Goal: Task Accomplishment & Management: Use online tool/utility

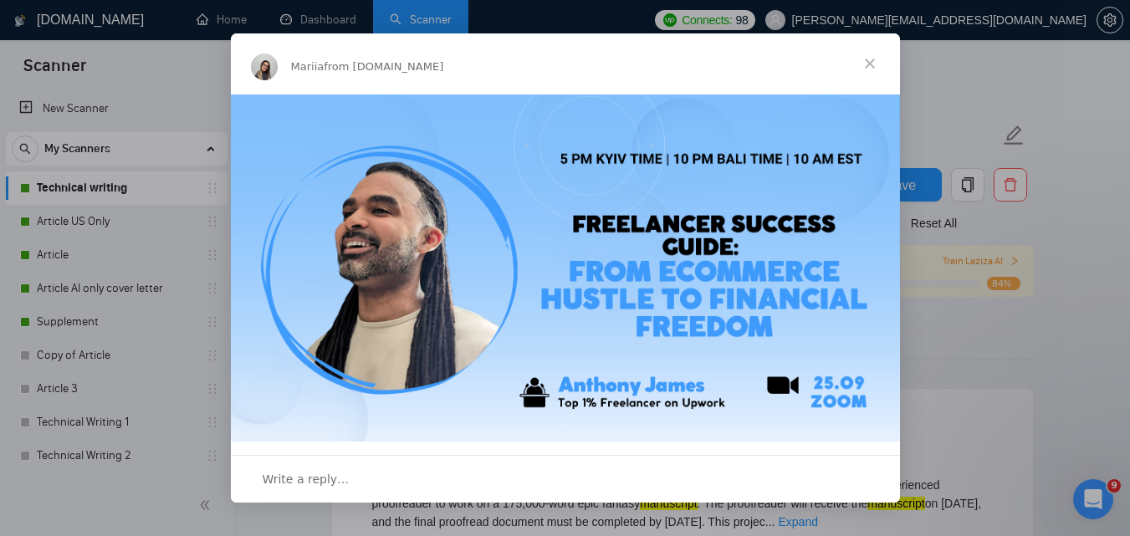
click at [867, 61] on span "Close" at bounding box center [869, 63] width 60 height 60
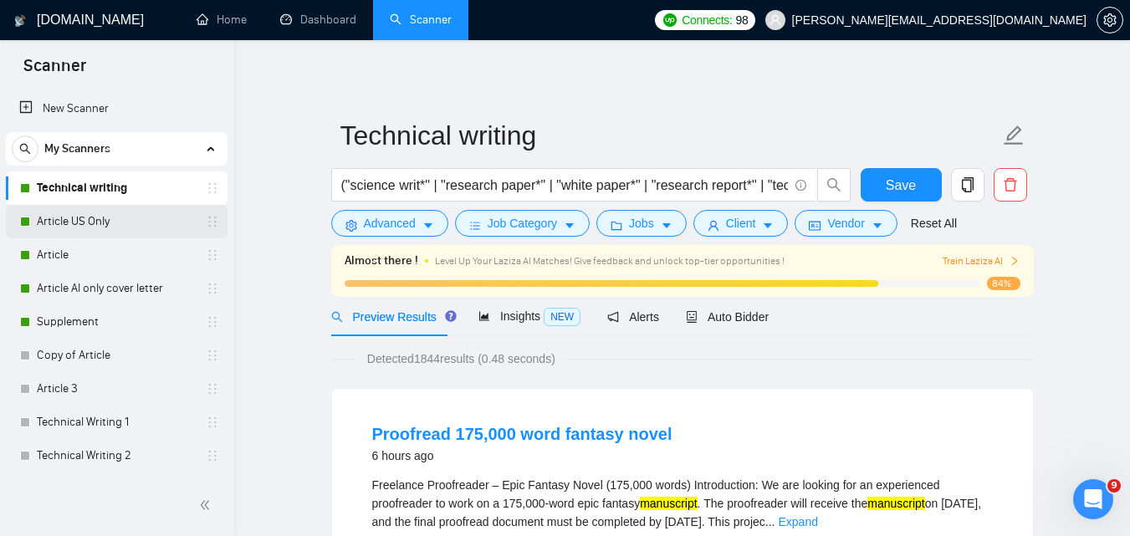
click at [93, 212] on link "Article US Only" at bounding box center [116, 221] width 159 height 33
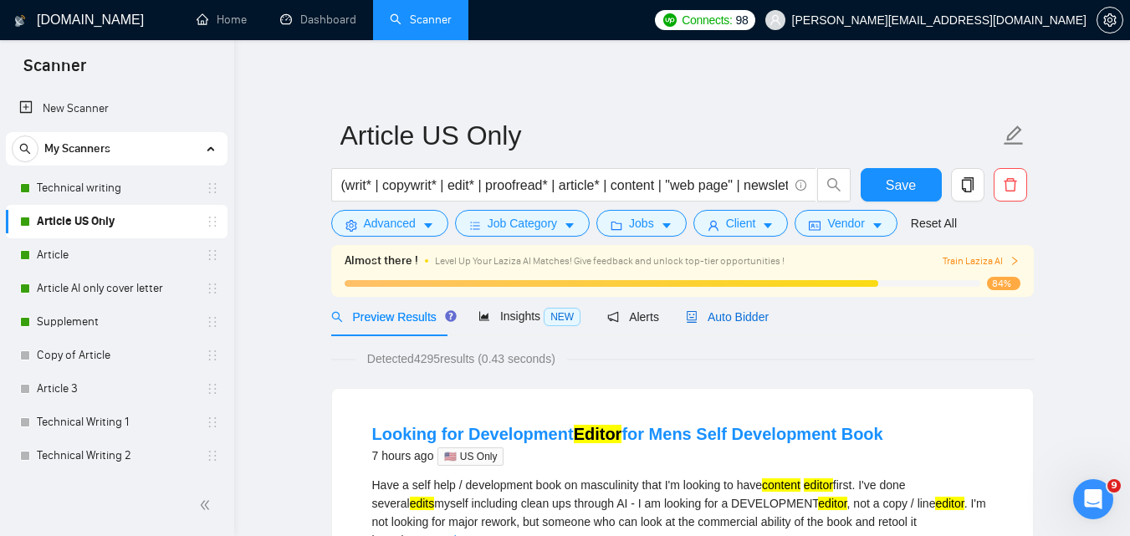
click at [739, 318] on span "Auto Bidder" at bounding box center [727, 316] width 83 height 13
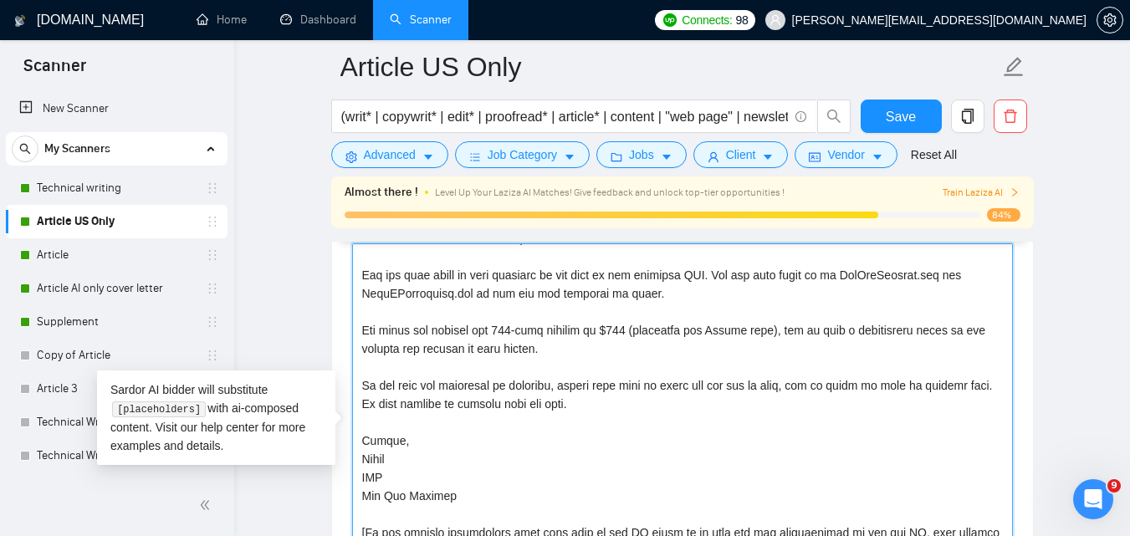
scroll to position [349, 0]
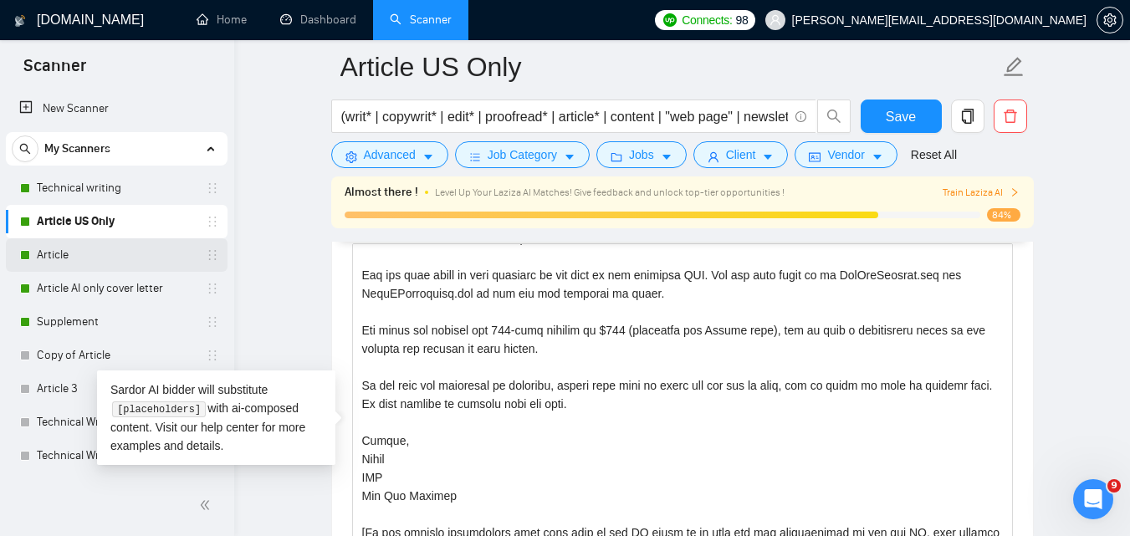
click at [117, 261] on link "Article" at bounding box center [116, 254] width 159 height 33
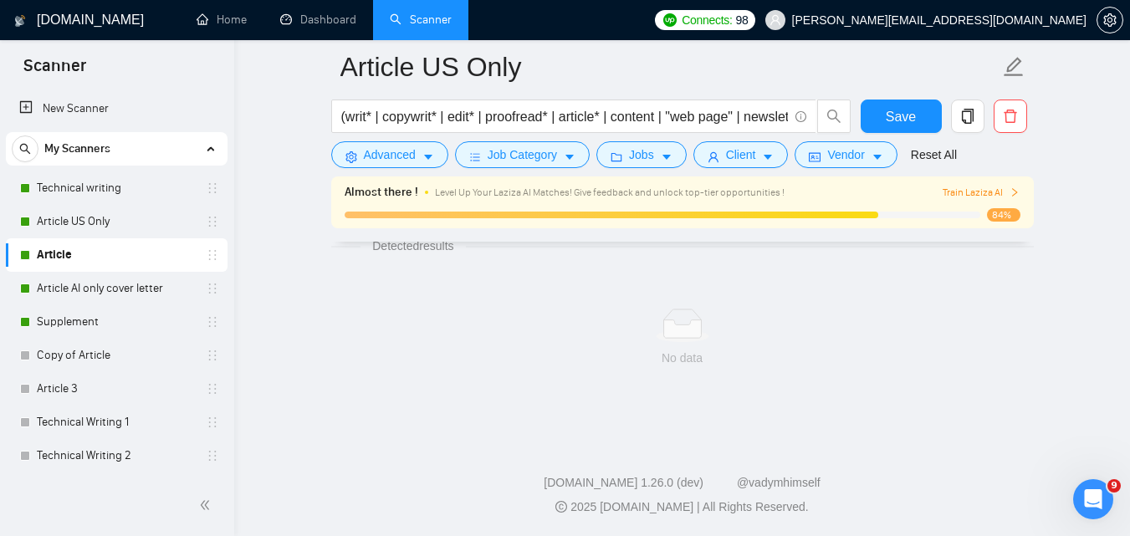
scroll to position [1119, 0]
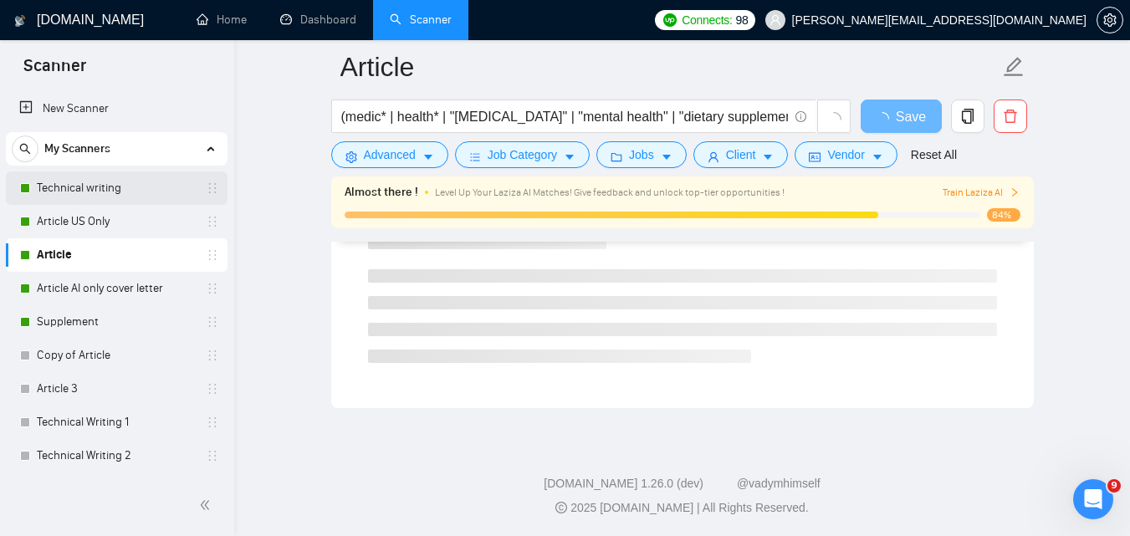
click at [94, 187] on link "Technical writing" at bounding box center [116, 187] width 159 height 33
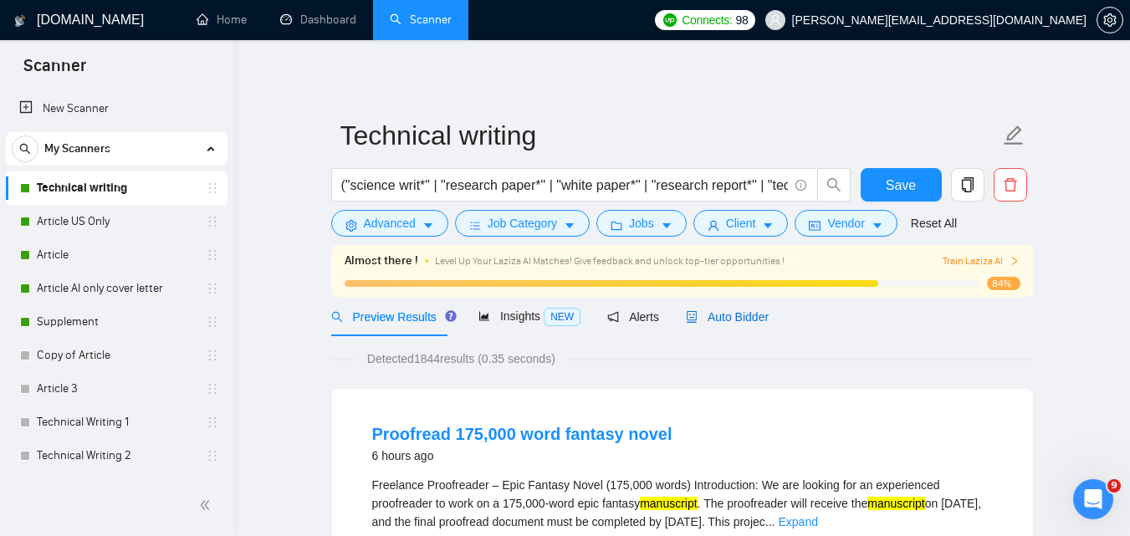
click at [695, 308] on div "Auto Bidder" at bounding box center [727, 317] width 83 height 18
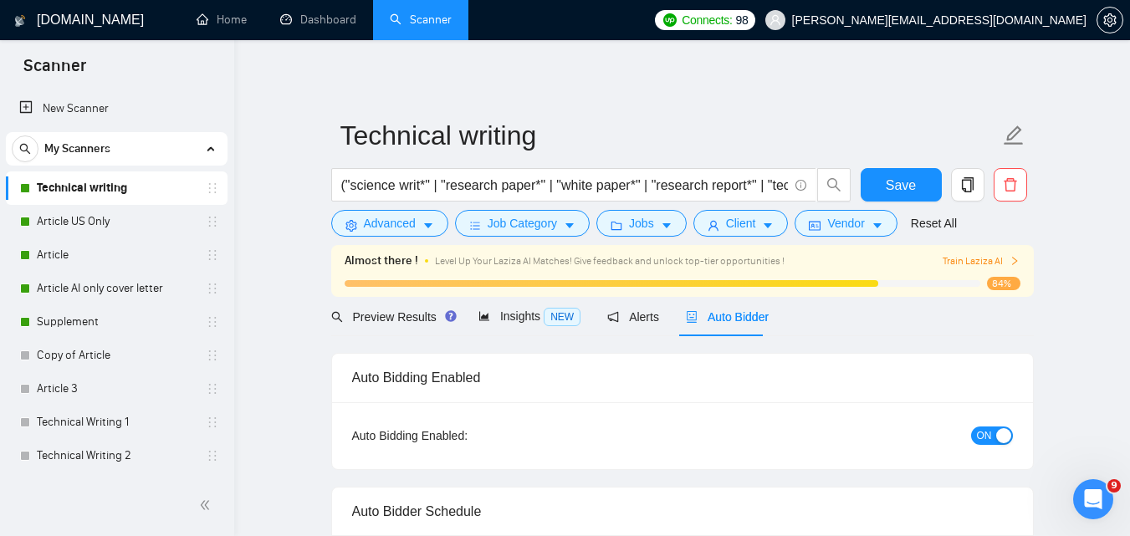
checkbox input "true"
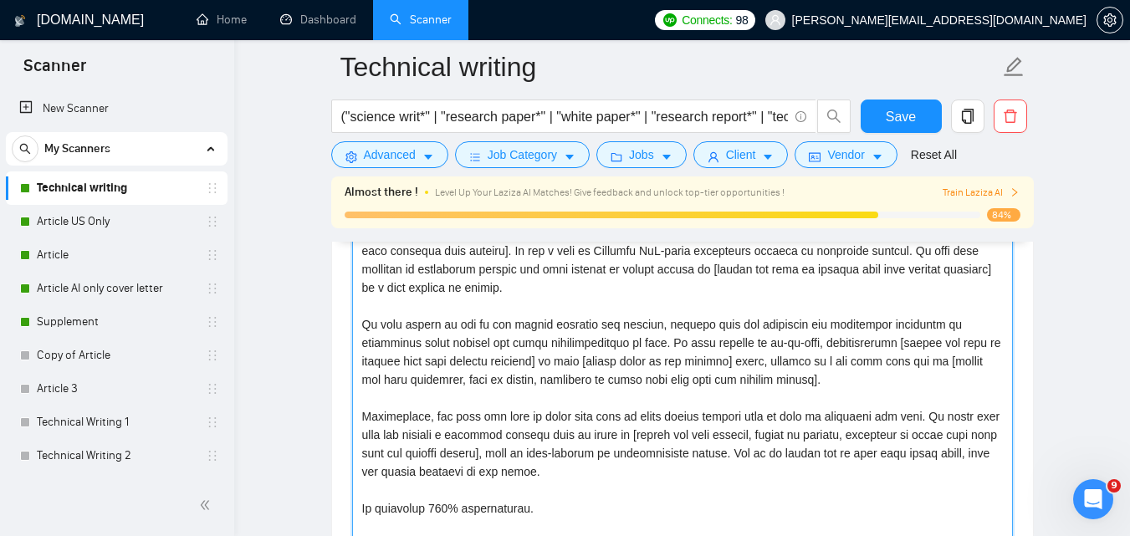
scroll to position [1889, 0]
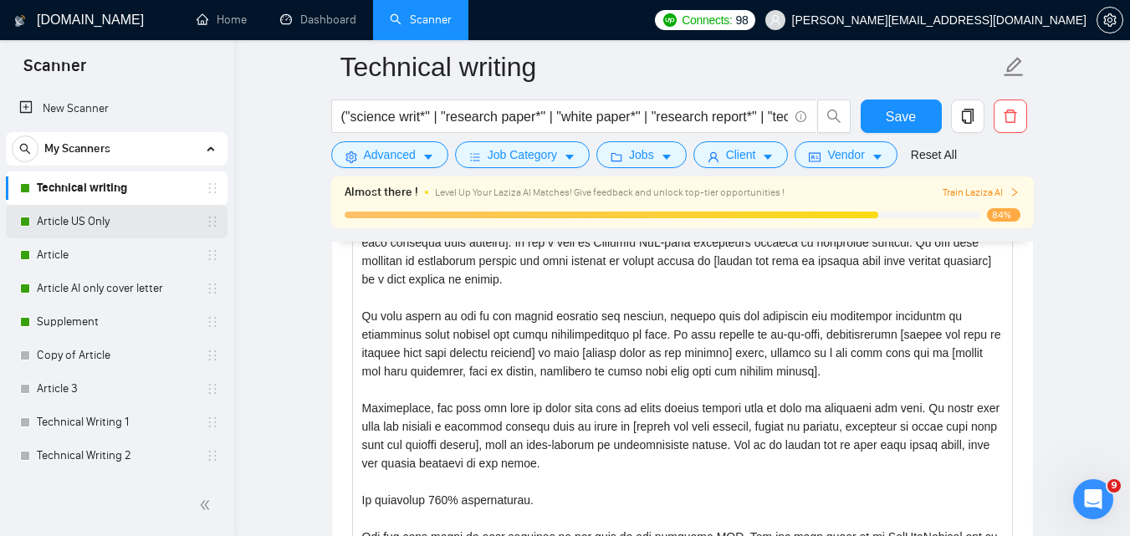
click at [79, 217] on link "Article US Only" at bounding box center [116, 221] width 159 height 33
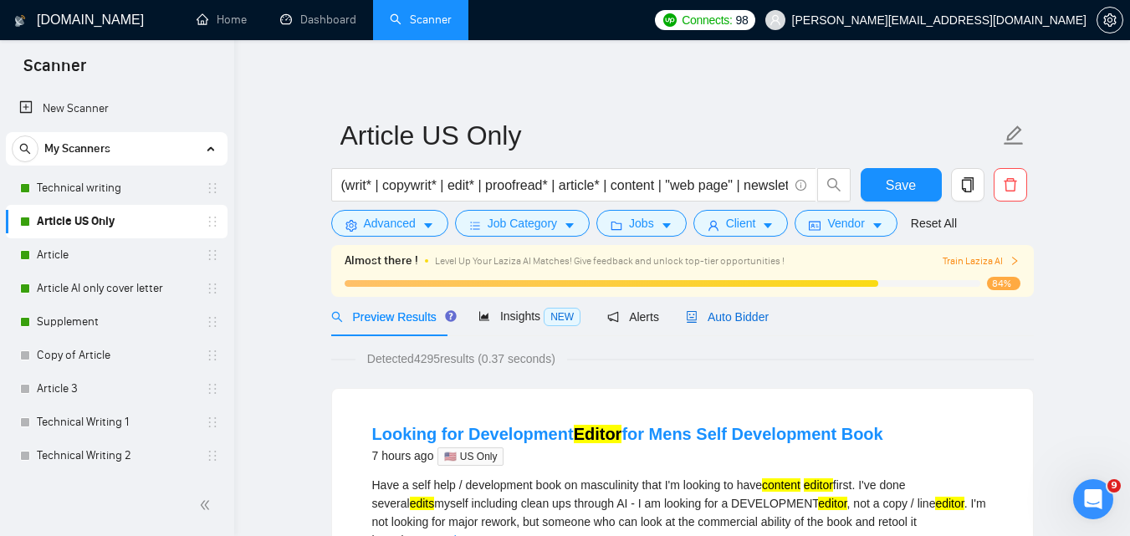
click at [686, 311] on icon "robot" at bounding box center [691, 317] width 10 height 12
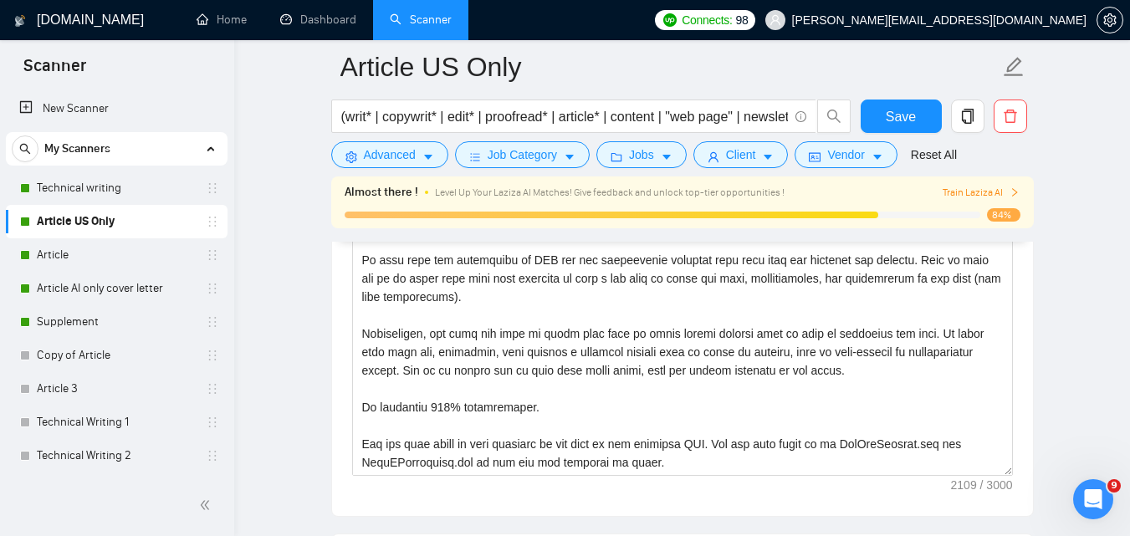
scroll to position [2034, 0]
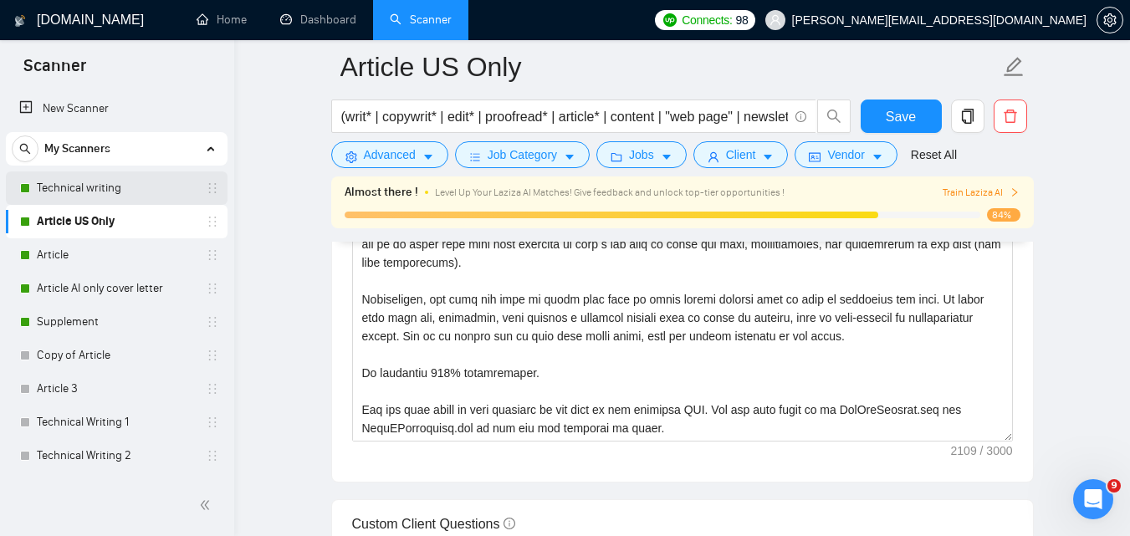
click at [103, 195] on link "Technical writing" at bounding box center [116, 187] width 159 height 33
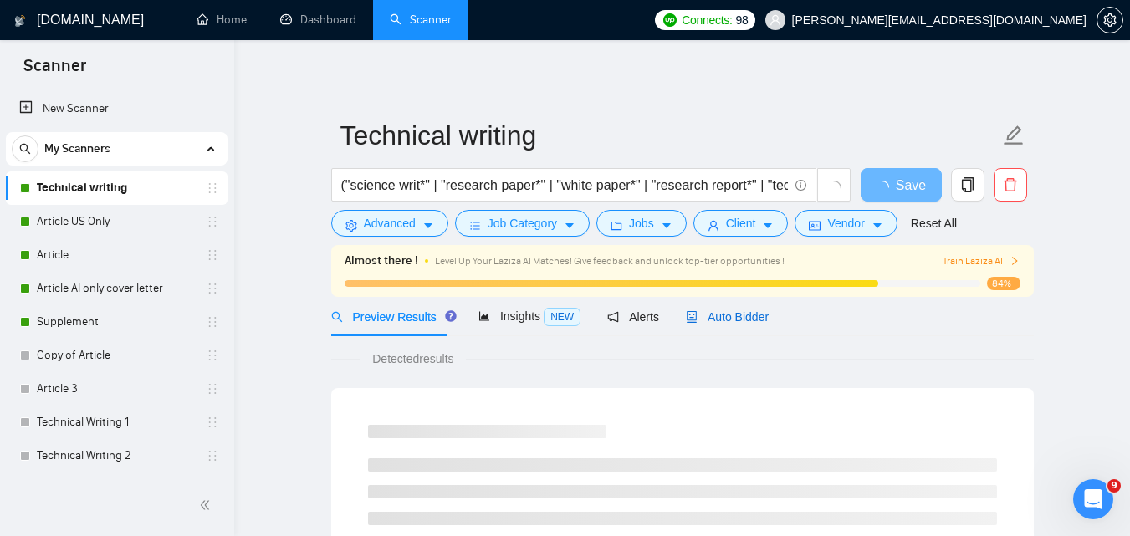
click at [716, 315] on span "Auto Bidder" at bounding box center [727, 316] width 83 height 13
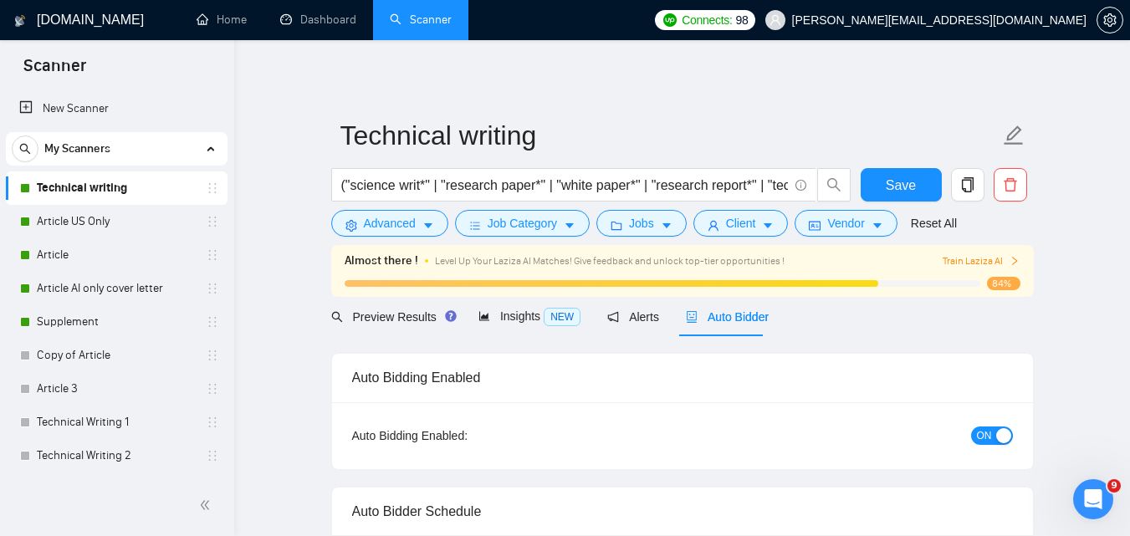
checkbox input "true"
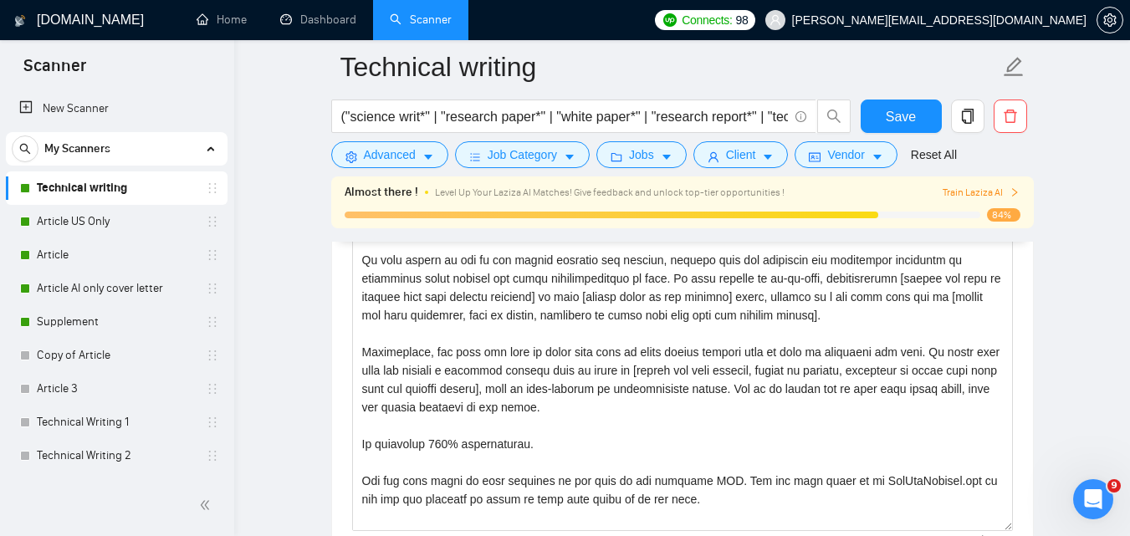
scroll to position [1919, 0]
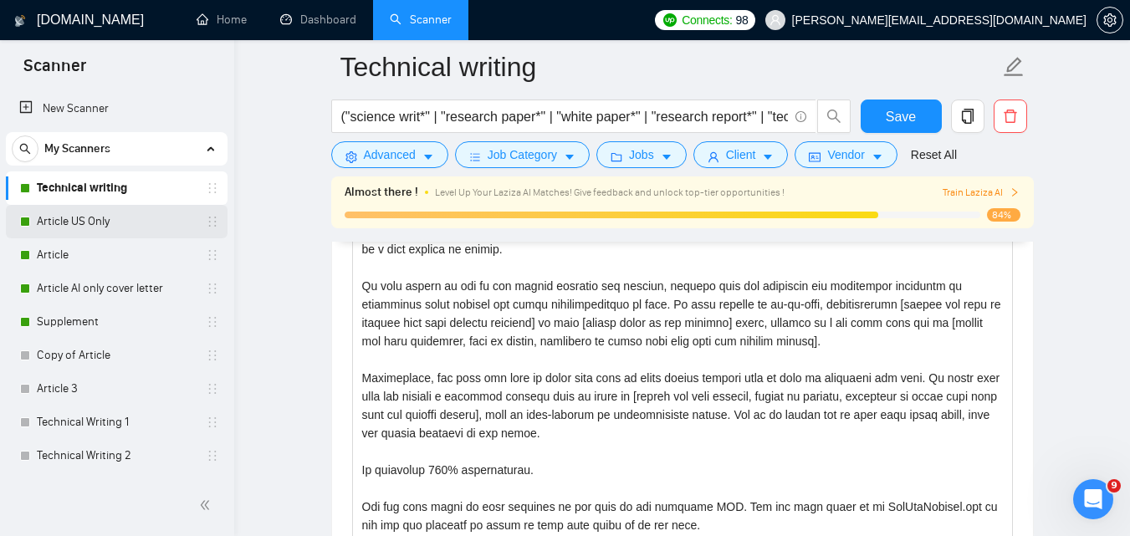
click at [117, 227] on link "Article US Only" at bounding box center [116, 221] width 159 height 33
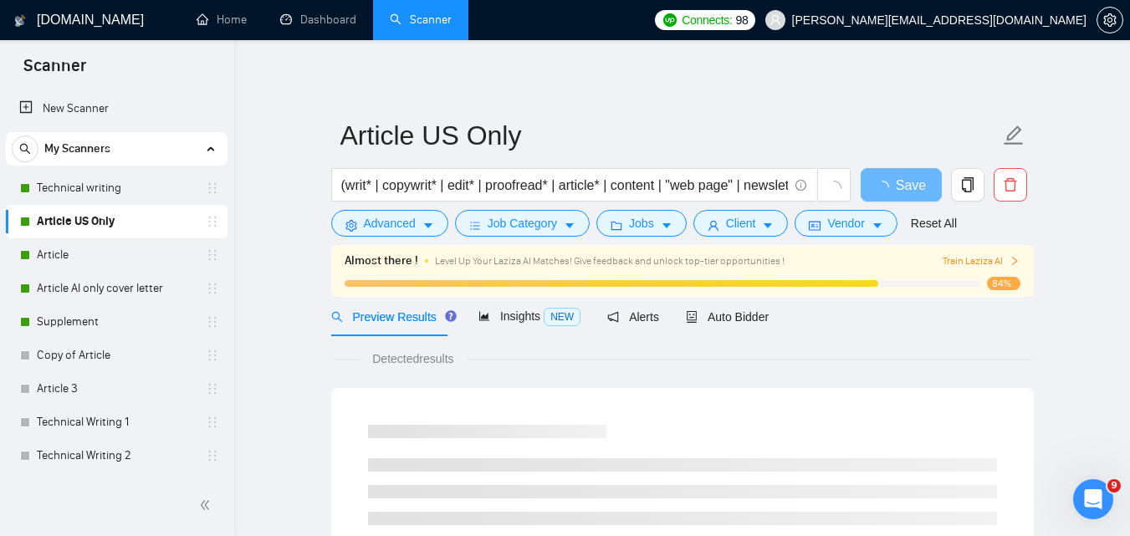
scroll to position [16, 0]
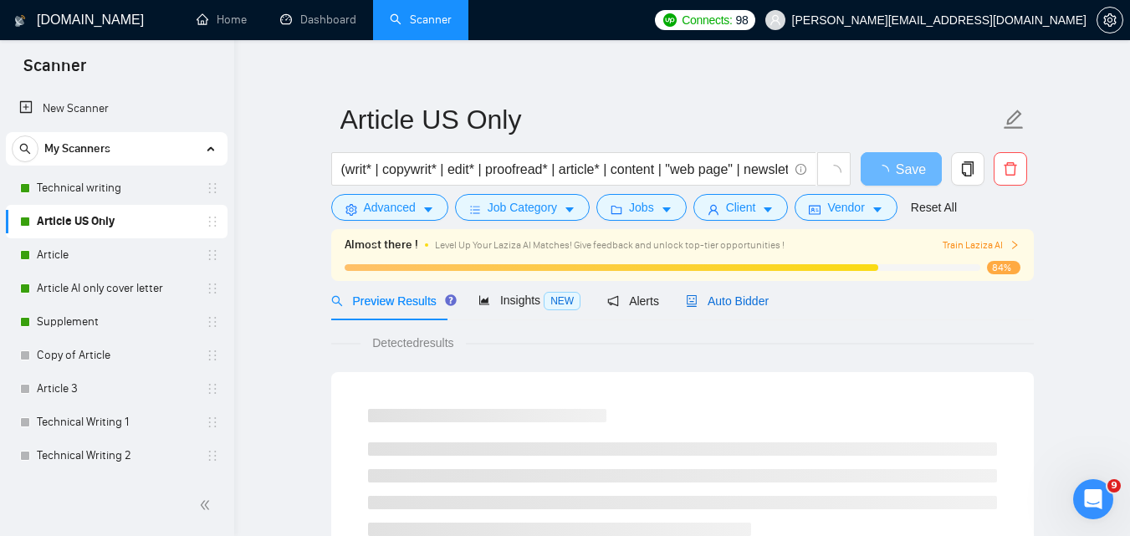
click at [725, 302] on span "Auto Bidder" at bounding box center [727, 300] width 83 height 13
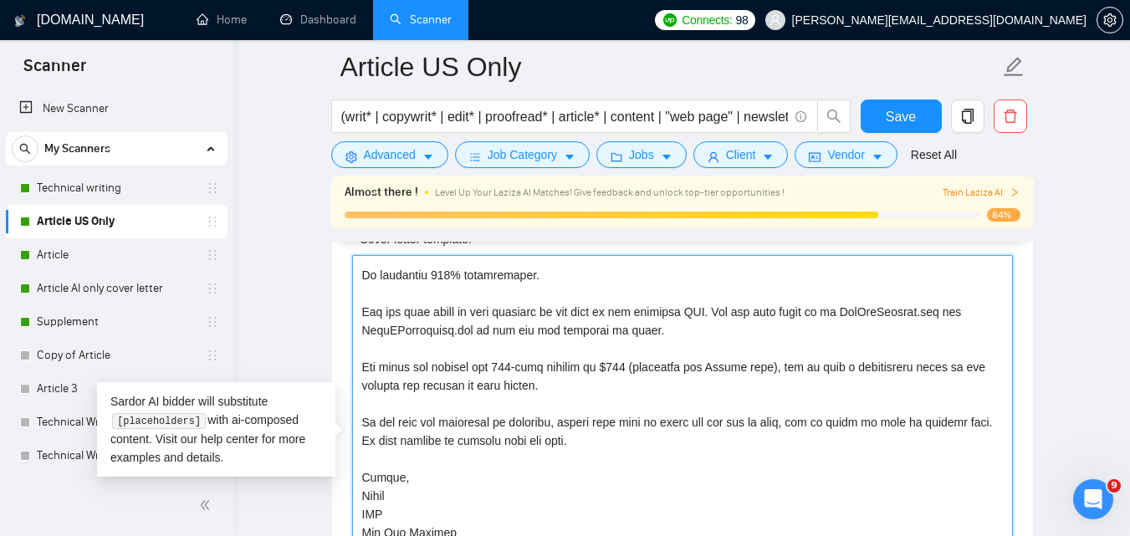
scroll to position [349, 0]
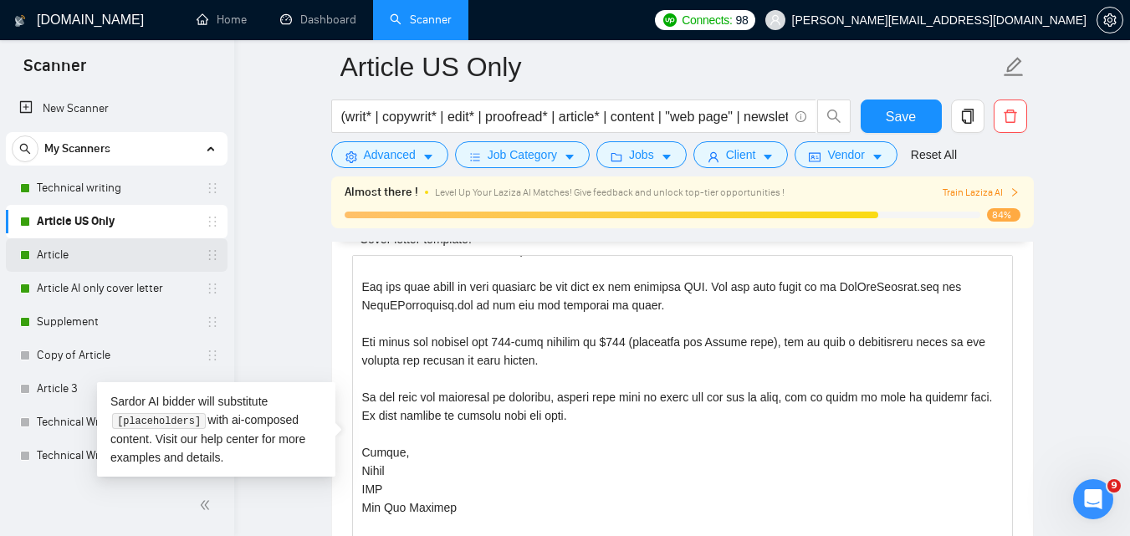
click at [51, 252] on link "Article" at bounding box center [116, 254] width 159 height 33
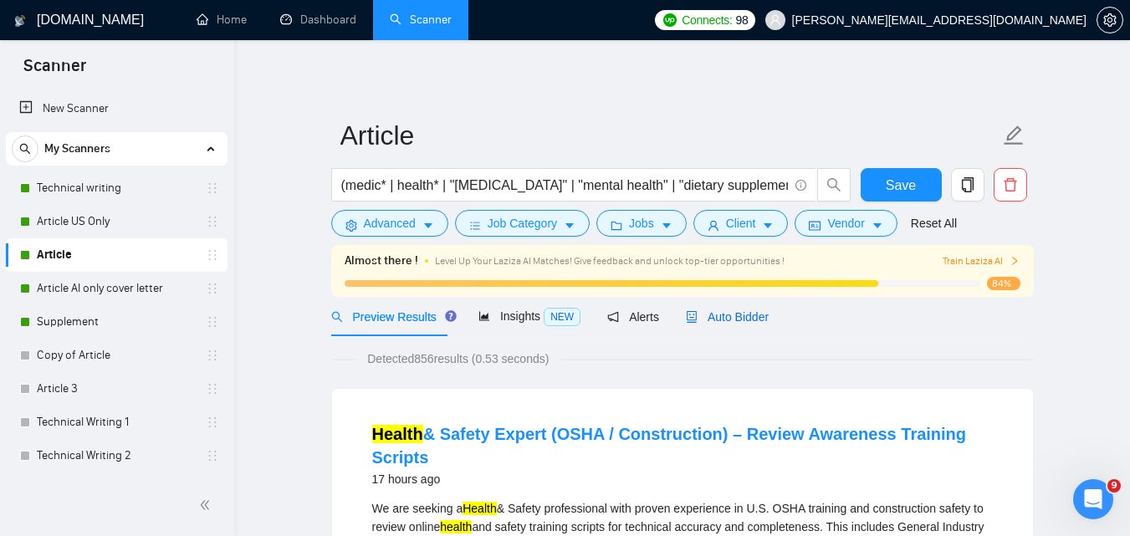
click at [706, 311] on span "Auto Bidder" at bounding box center [727, 316] width 83 height 13
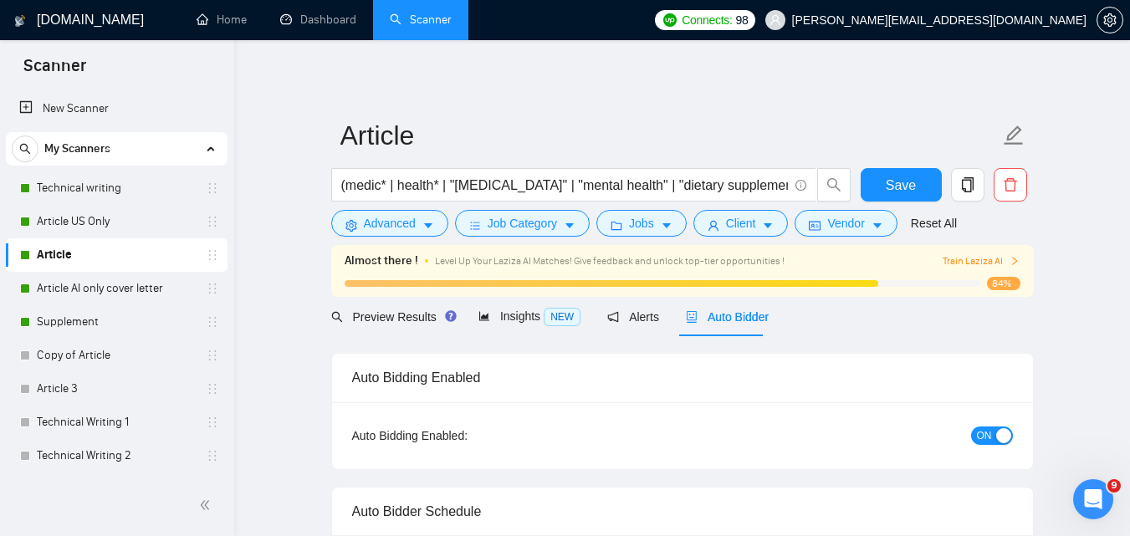
checkbox input "true"
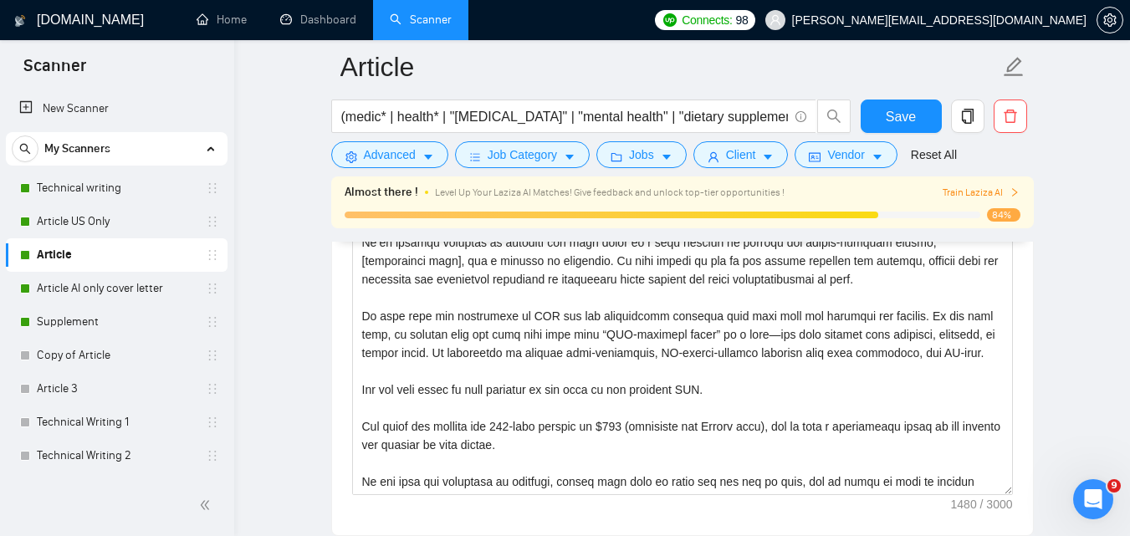
scroll to position [2016, 0]
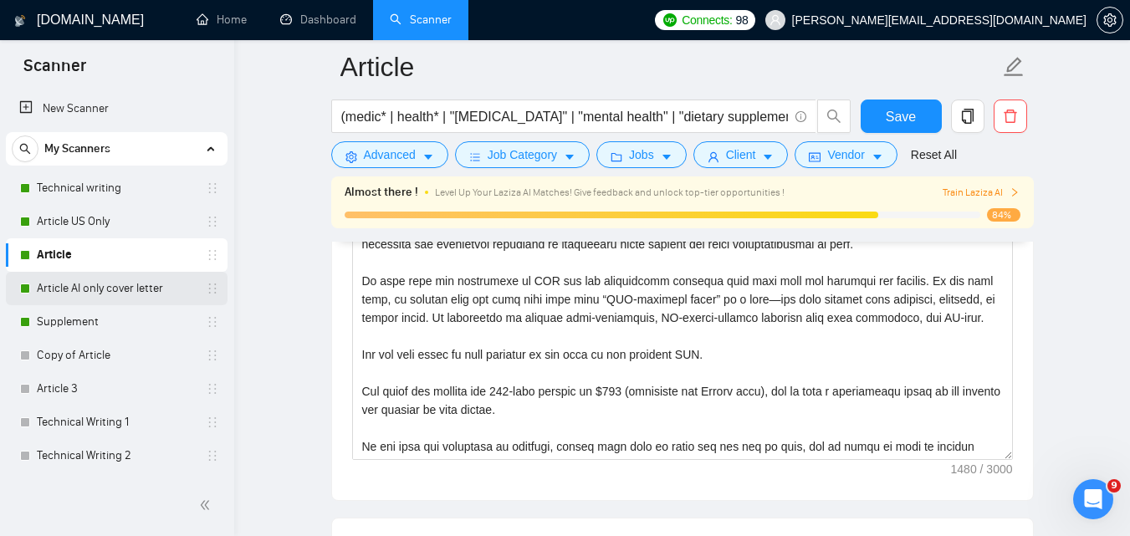
click at [136, 289] on link "Article AI only cover letter" at bounding box center [116, 288] width 159 height 33
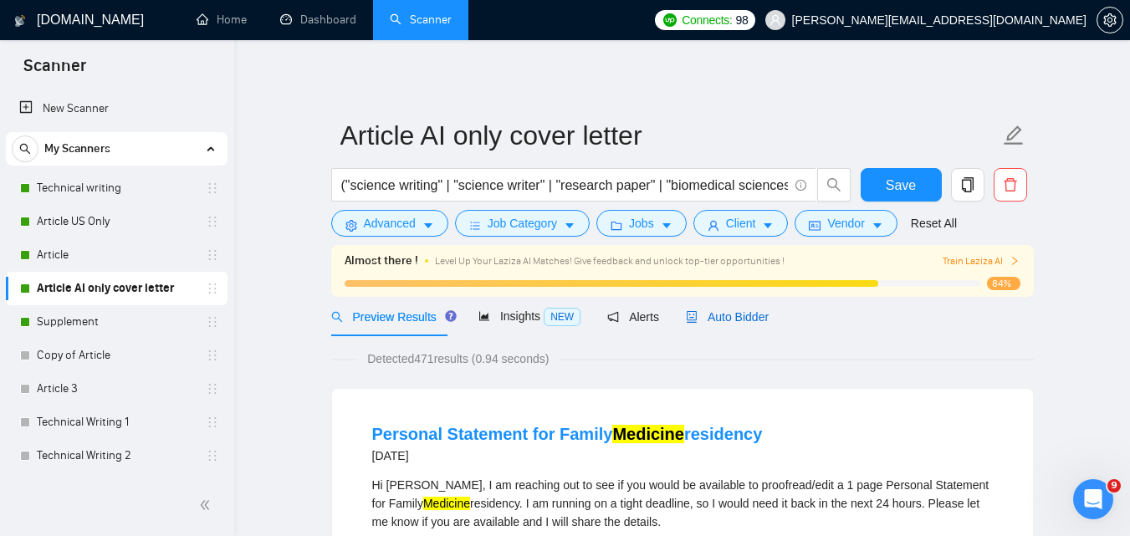
click at [715, 319] on span "Auto Bidder" at bounding box center [727, 316] width 83 height 13
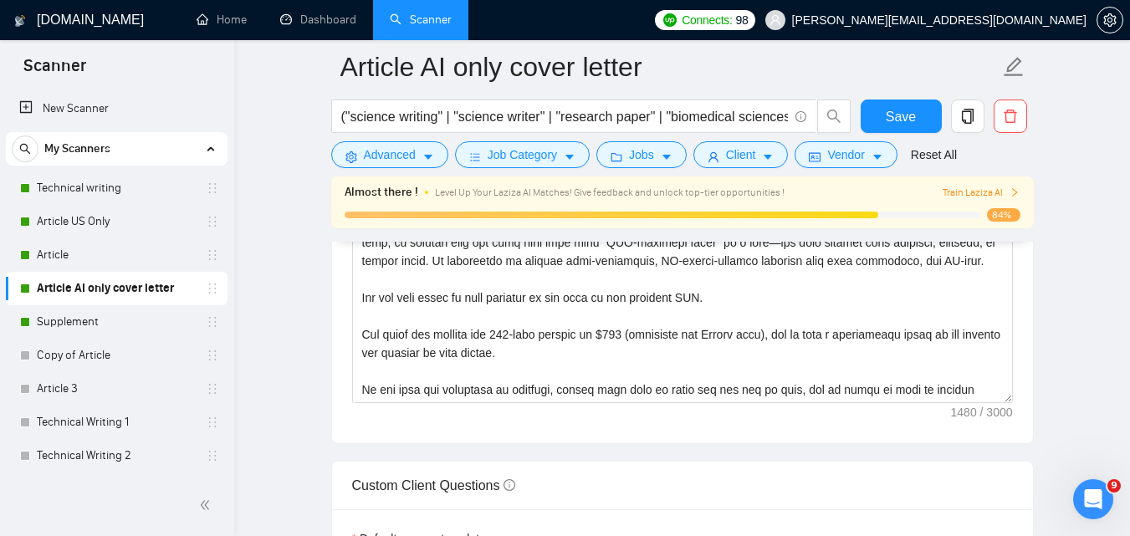
scroll to position [2299, 0]
